Goal: Download file/media

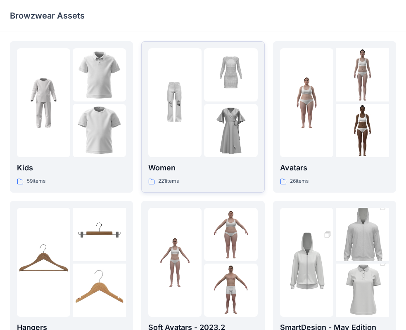
click at [199, 164] on p "Women" at bounding box center [202, 168] width 109 height 12
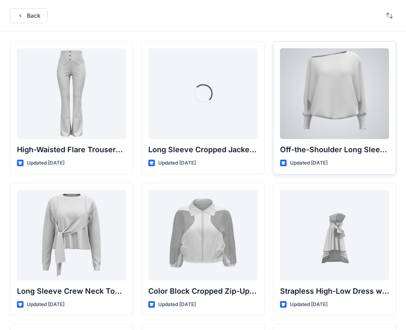
scroll to position [41, 0]
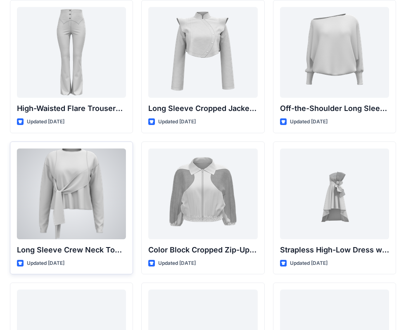
click at [83, 204] on div at bounding box center [71, 194] width 109 height 91
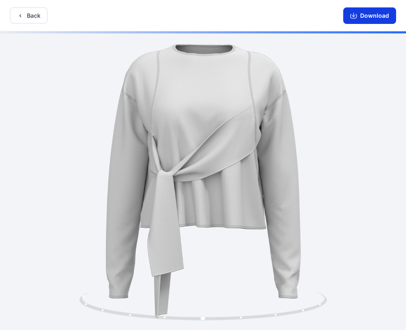
click at [364, 14] on button "Download" at bounding box center [369, 15] width 53 height 17
click at [23, 14] on icon "button" at bounding box center [20, 15] width 7 height 7
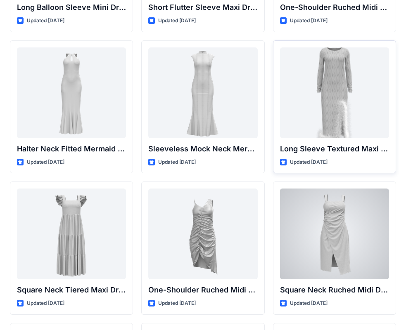
scroll to position [537, 0]
